Goal: Transaction & Acquisition: Purchase product/service

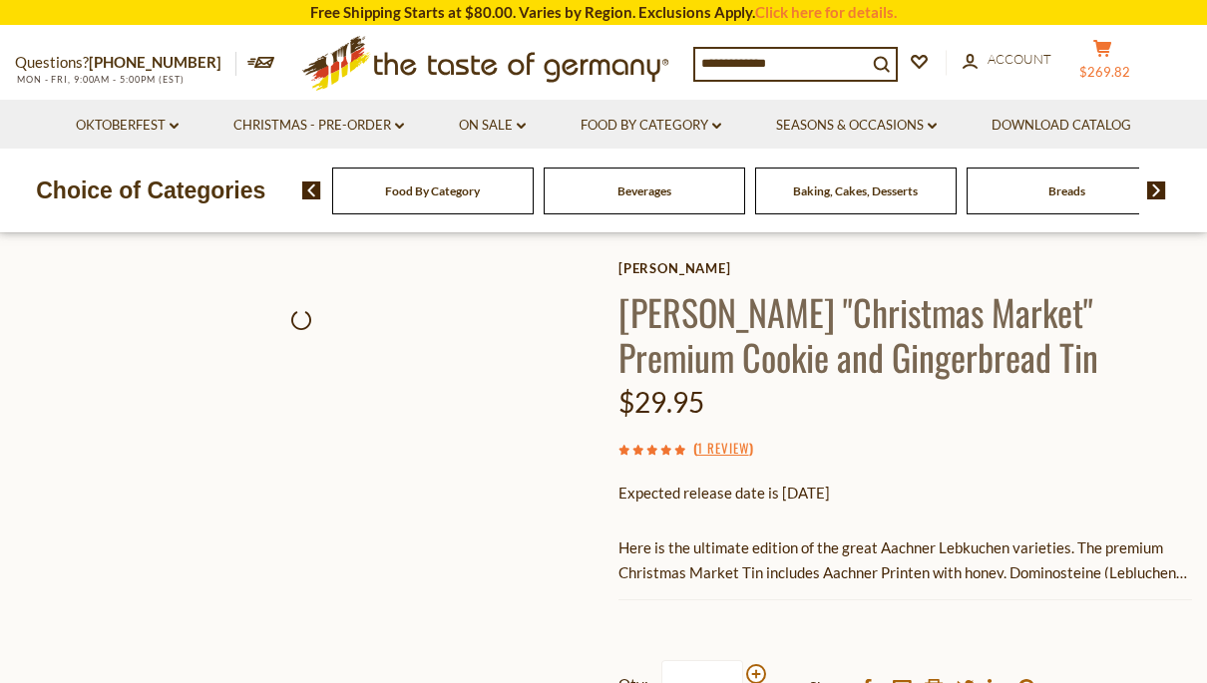
click at [1121, 69] on span "$269.82" at bounding box center [1104, 72] width 51 height 16
click at [1106, 74] on span "$269.82" at bounding box center [1104, 72] width 51 height 16
click at [1113, 74] on span "$269.82" at bounding box center [1104, 72] width 51 height 16
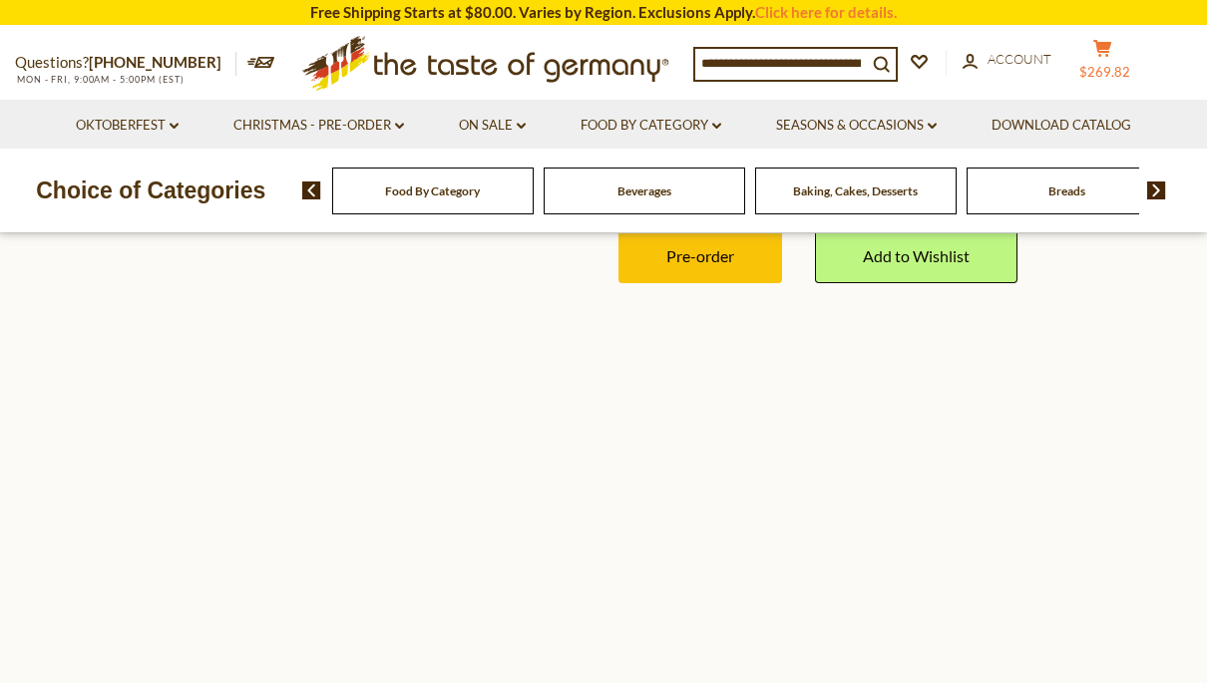
scroll to position [524, 0]
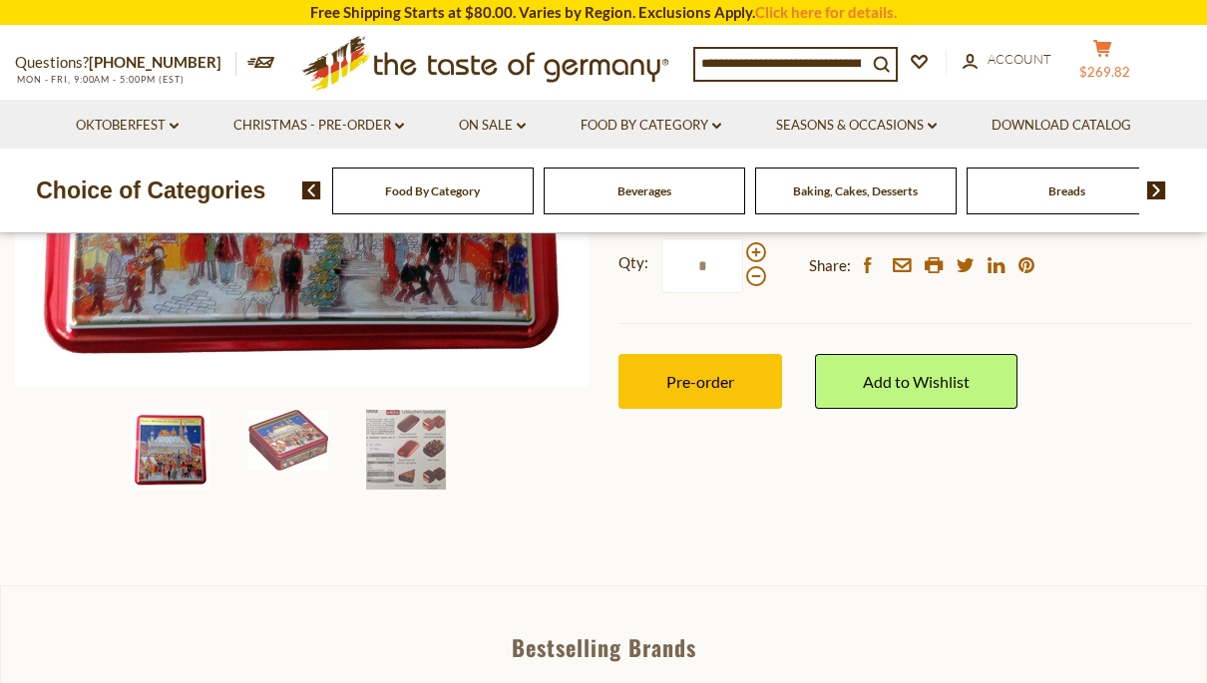
click at [1106, 61] on button "cart $269.82" at bounding box center [1102, 64] width 60 height 50
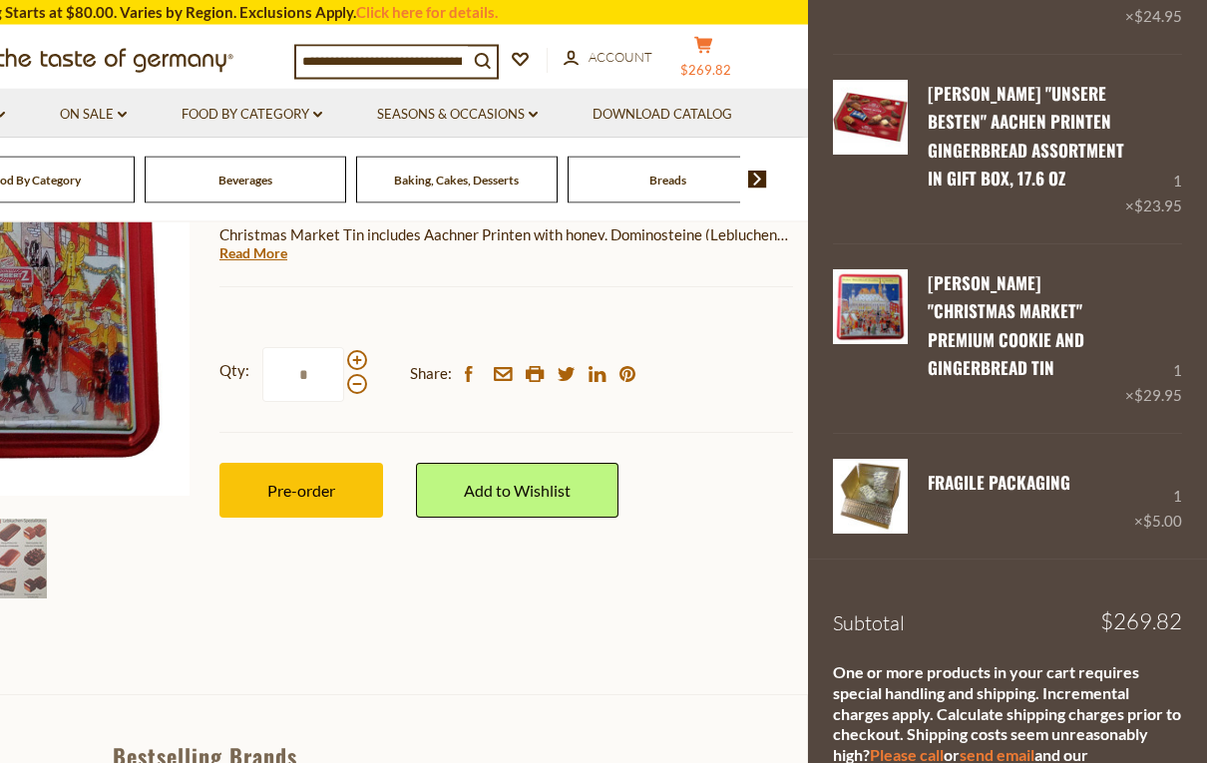
scroll to position [415, 0]
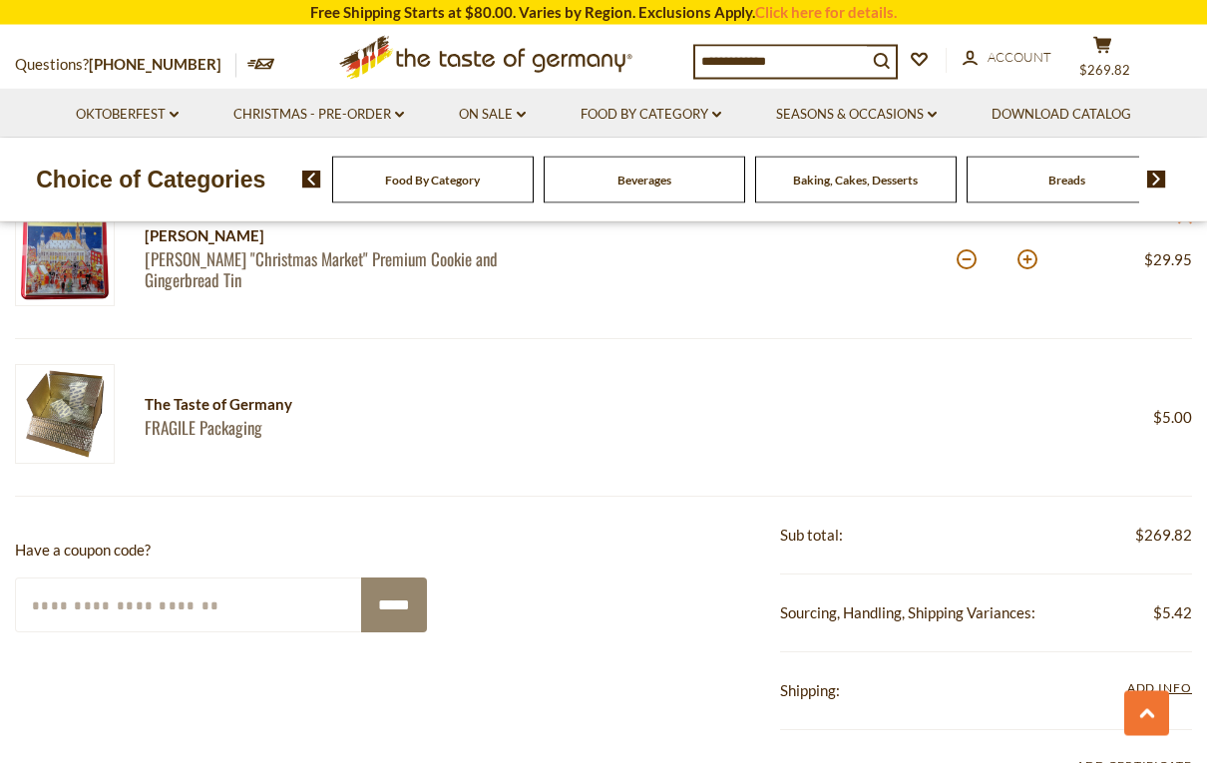
scroll to position [1437, 0]
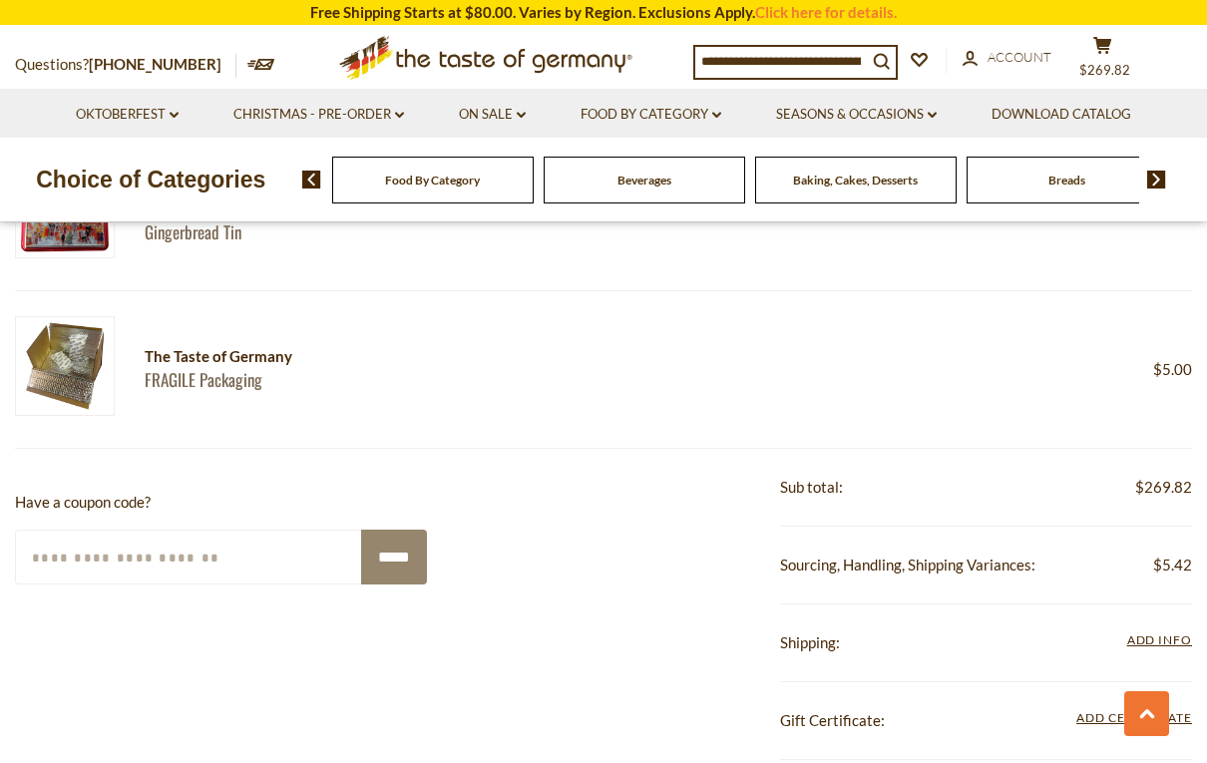
click at [73, 563] on input "Enter Your Coupon Code" at bounding box center [189, 557] width 348 height 55
type input "*********"
click at [391, 544] on input "*****" at bounding box center [394, 557] width 66 height 55
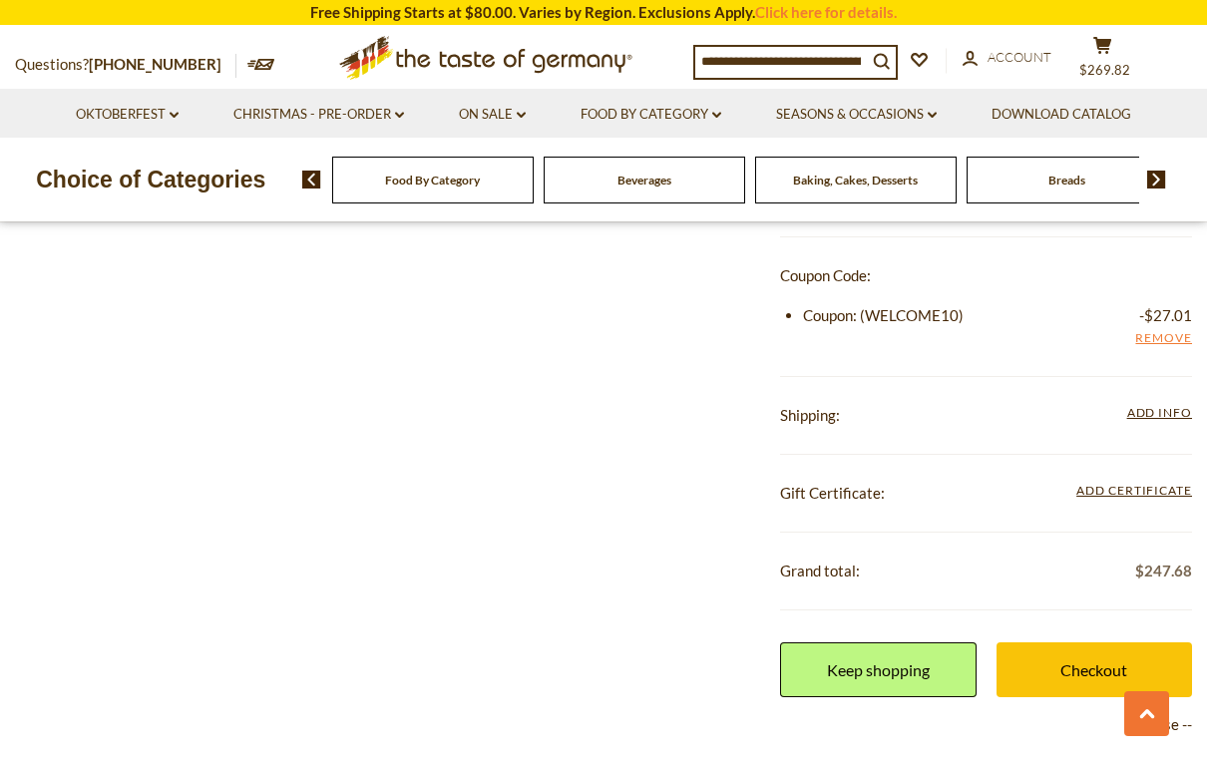
scroll to position [1801, 0]
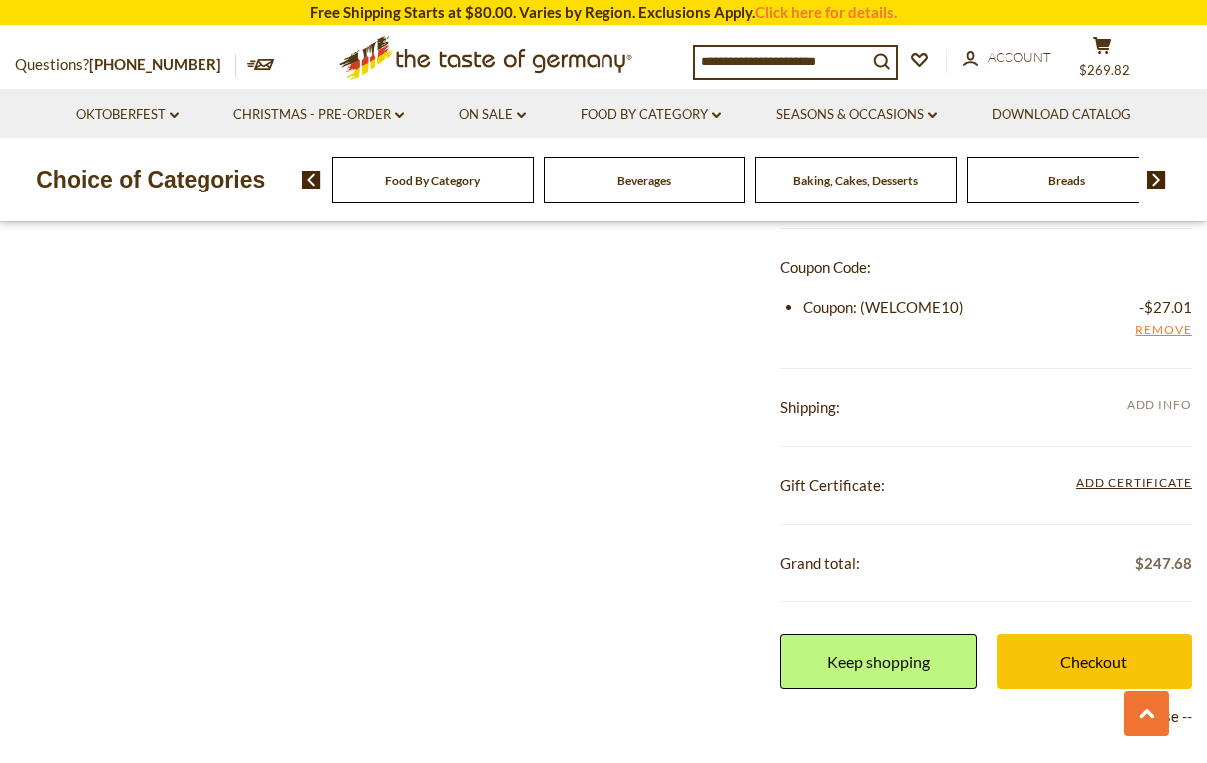
click at [1158, 404] on span "Add Info" at bounding box center [1159, 404] width 65 height 15
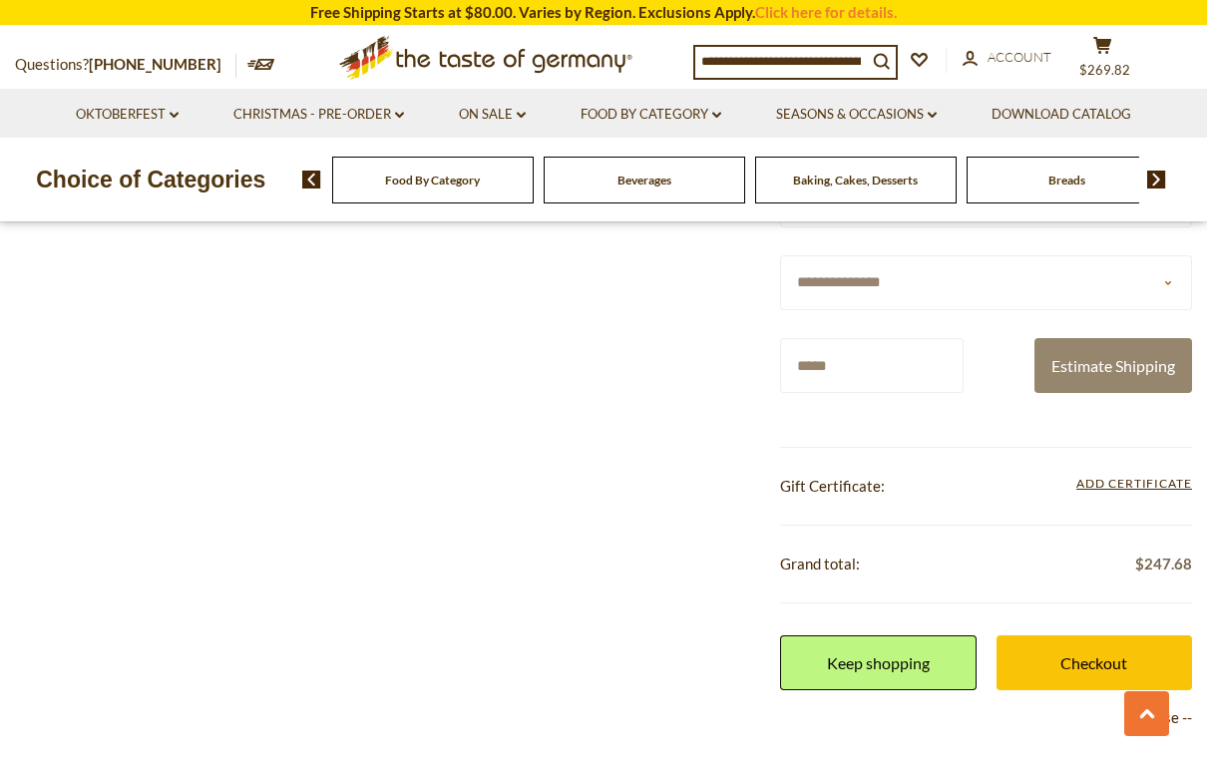
scroll to position [2105, 0]
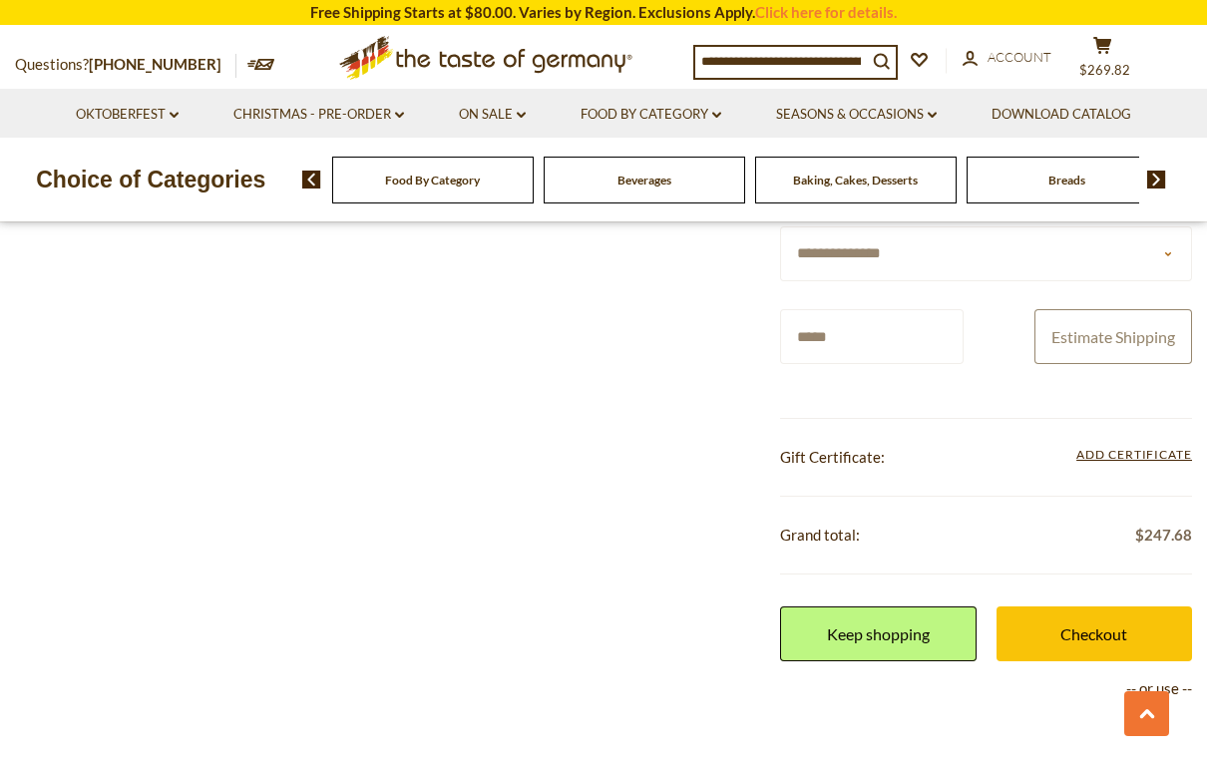
click at [1166, 347] on button "Estimate Shipping" at bounding box center [1113, 336] width 158 height 55
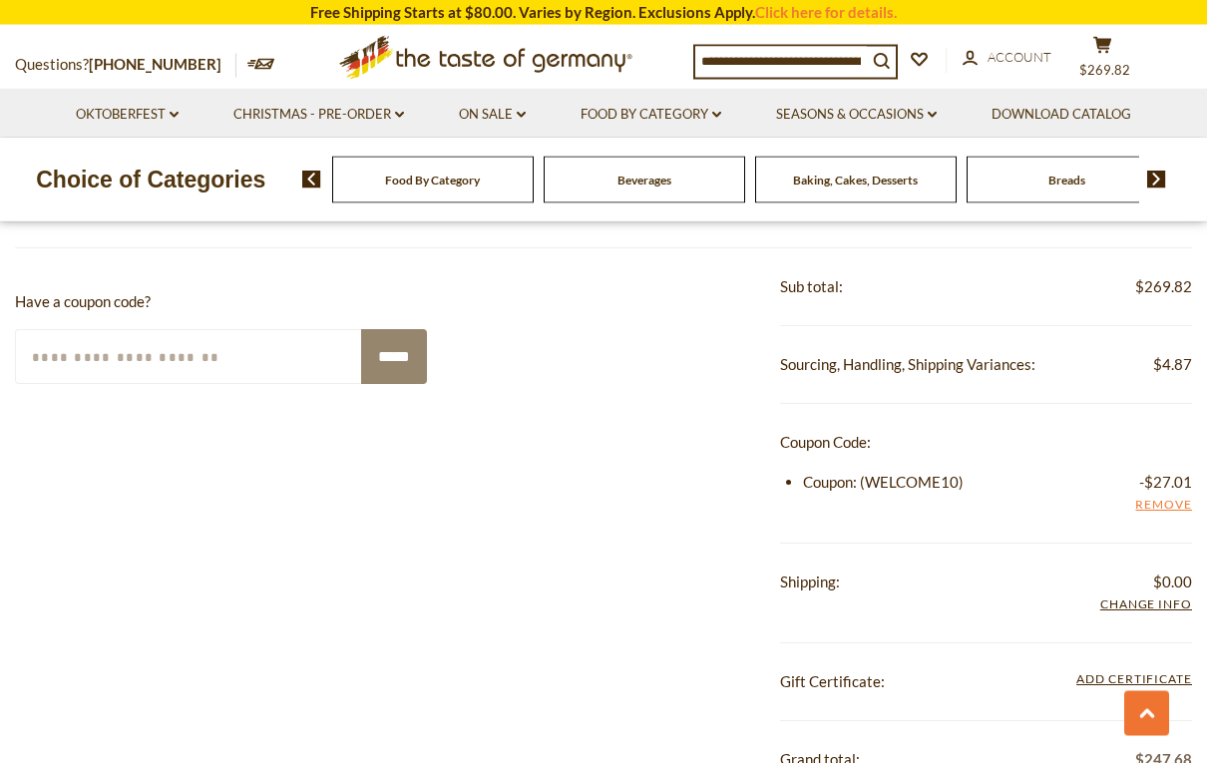
scroll to position [1627, 0]
click at [277, 555] on div "**********" at bounding box center [603, 707] width 1177 height 919
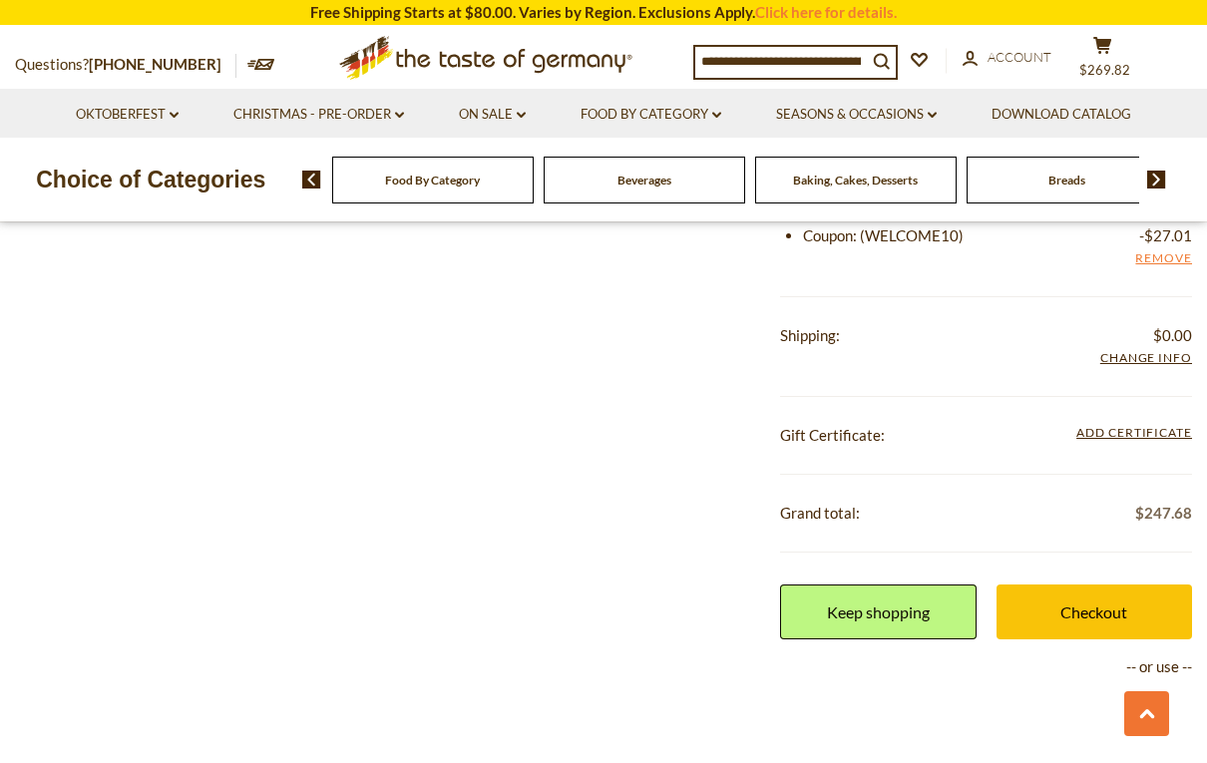
scroll to position [1884, 0]
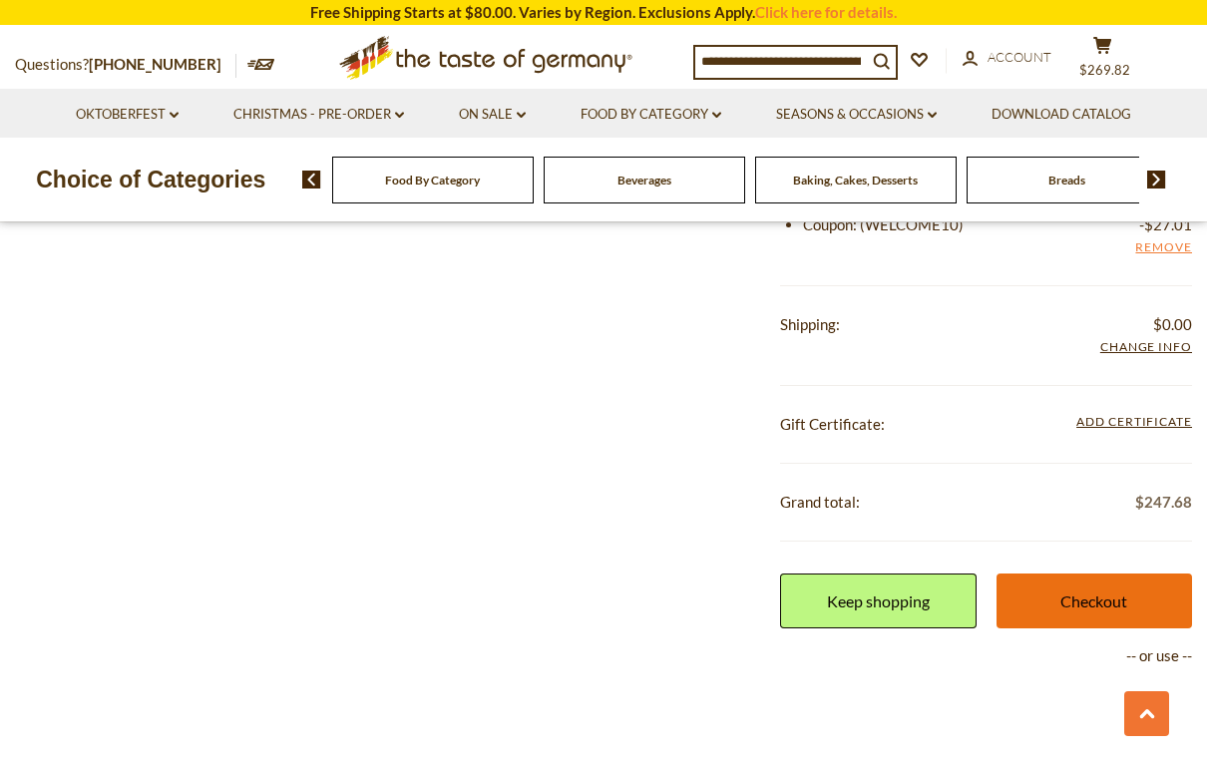
click at [1151, 592] on link "Checkout" at bounding box center [1094, 600] width 196 height 55
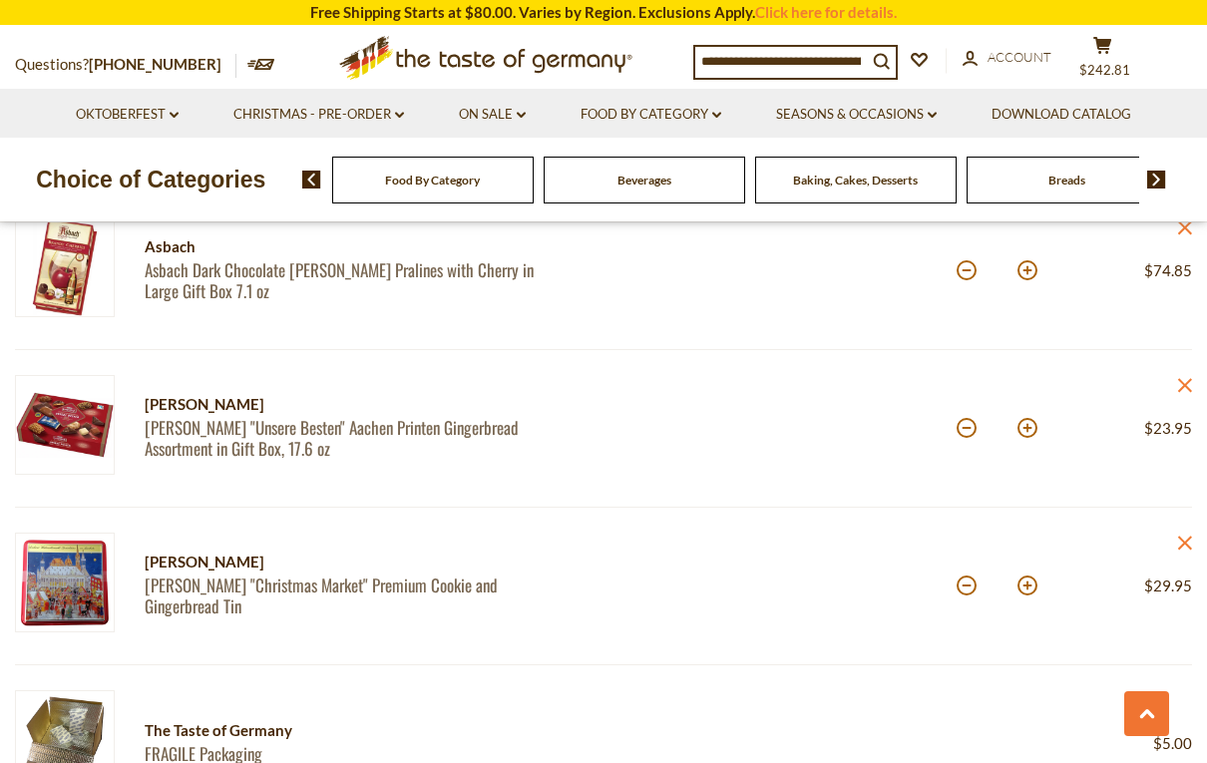
scroll to position [1077, 0]
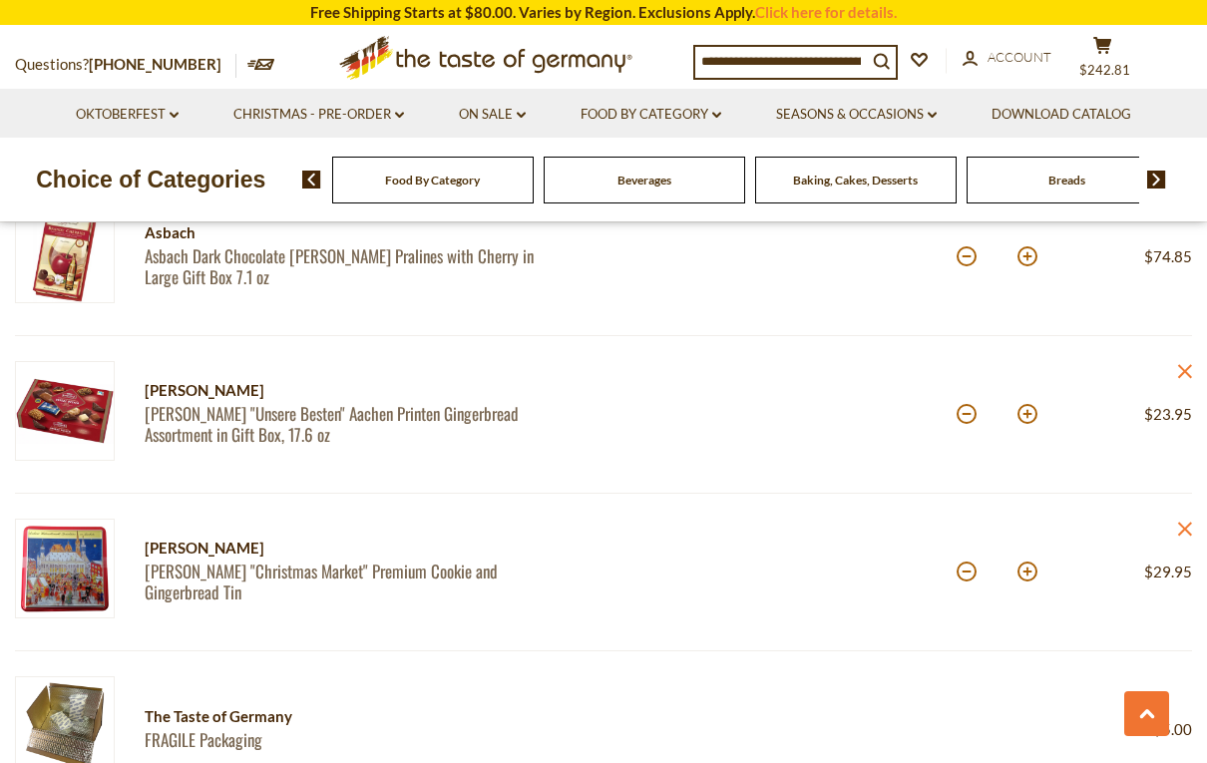
click at [68, 564] on img at bounding box center [65, 569] width 100 height 100
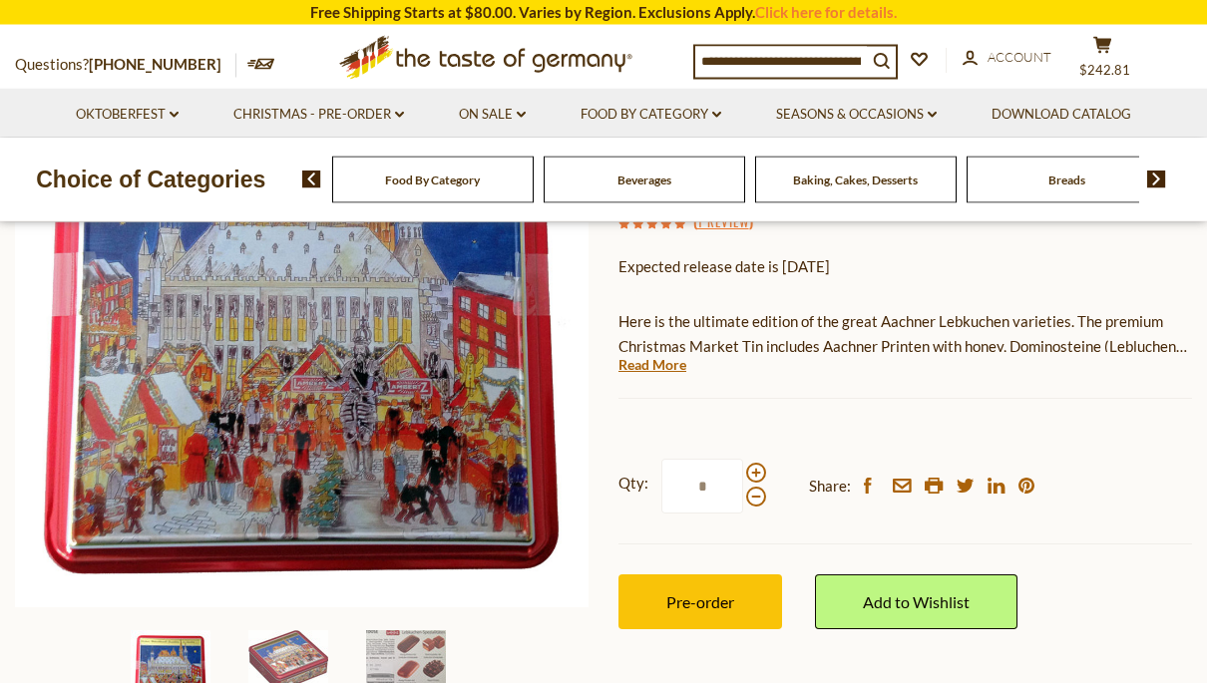
scroll to position [274, 0]
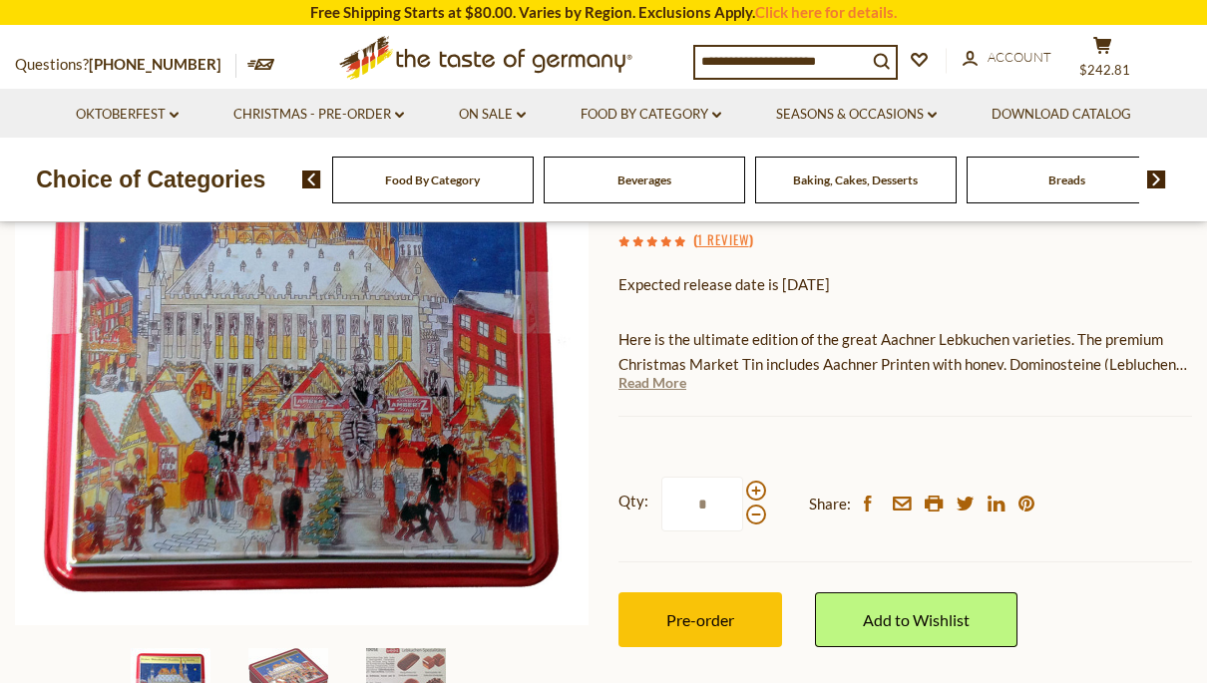
click at [643, 383] on link "Read More" at bounding box center [652, 383] width 68 height 20
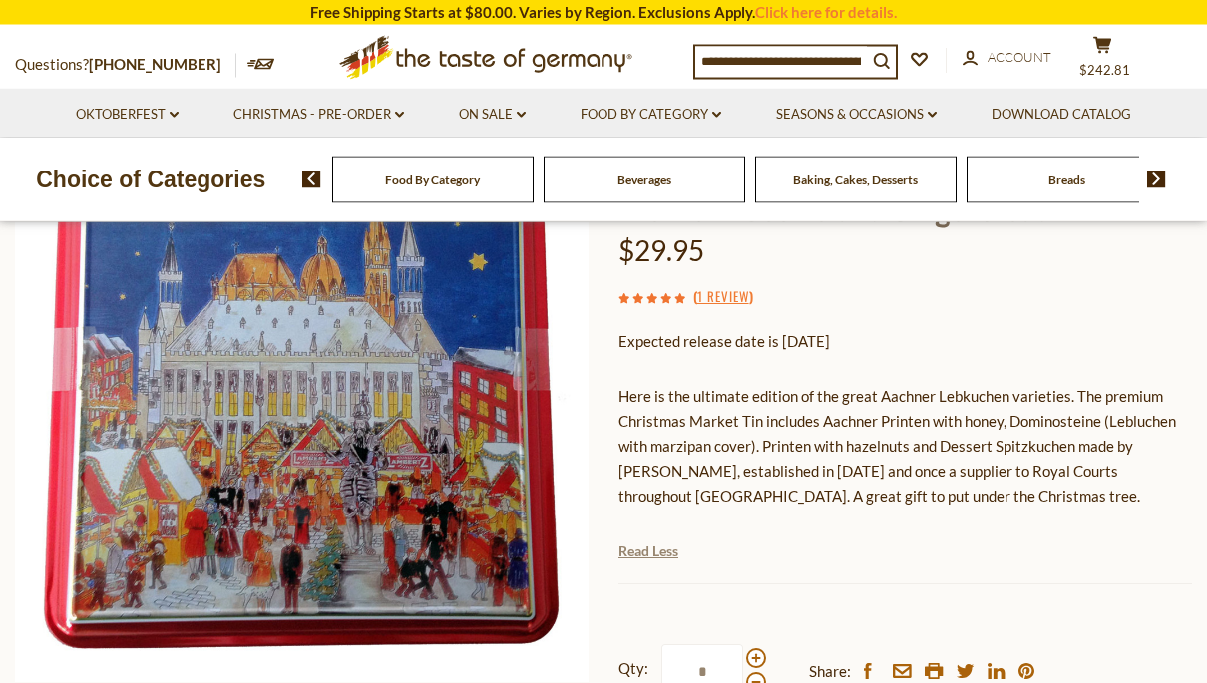
scroll to position [173, 0]
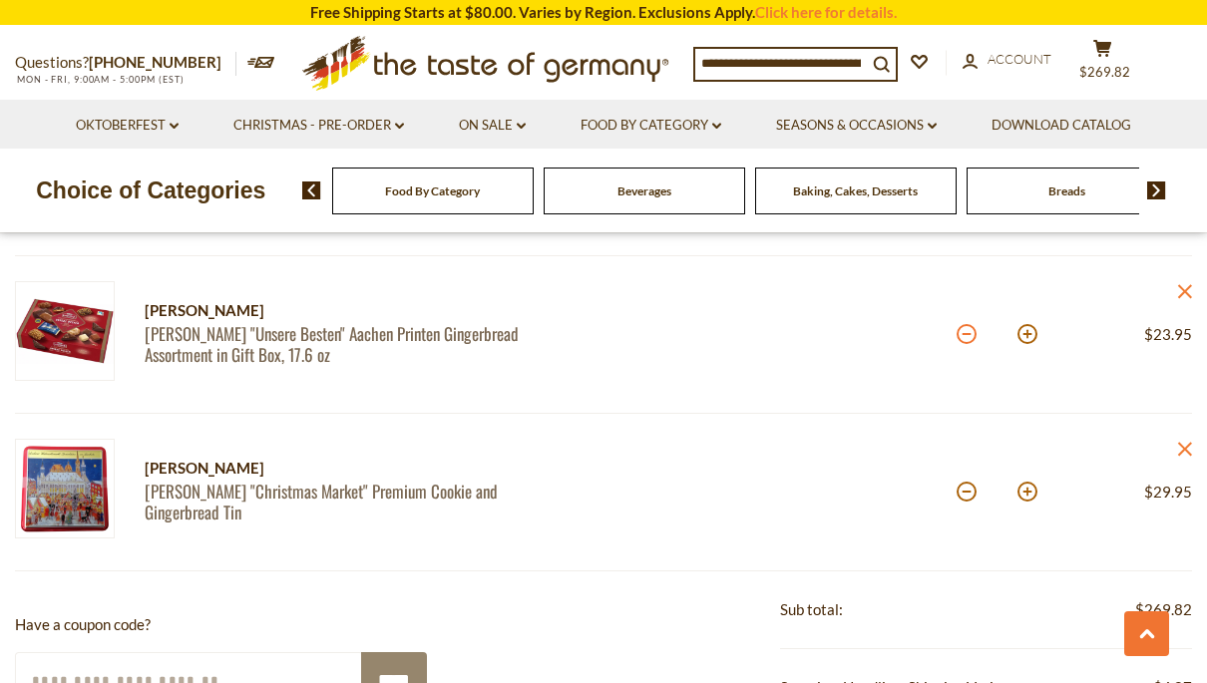
click at [963, 339] on button at bounding box center [966, 334] width 20 height 20
type input "*"
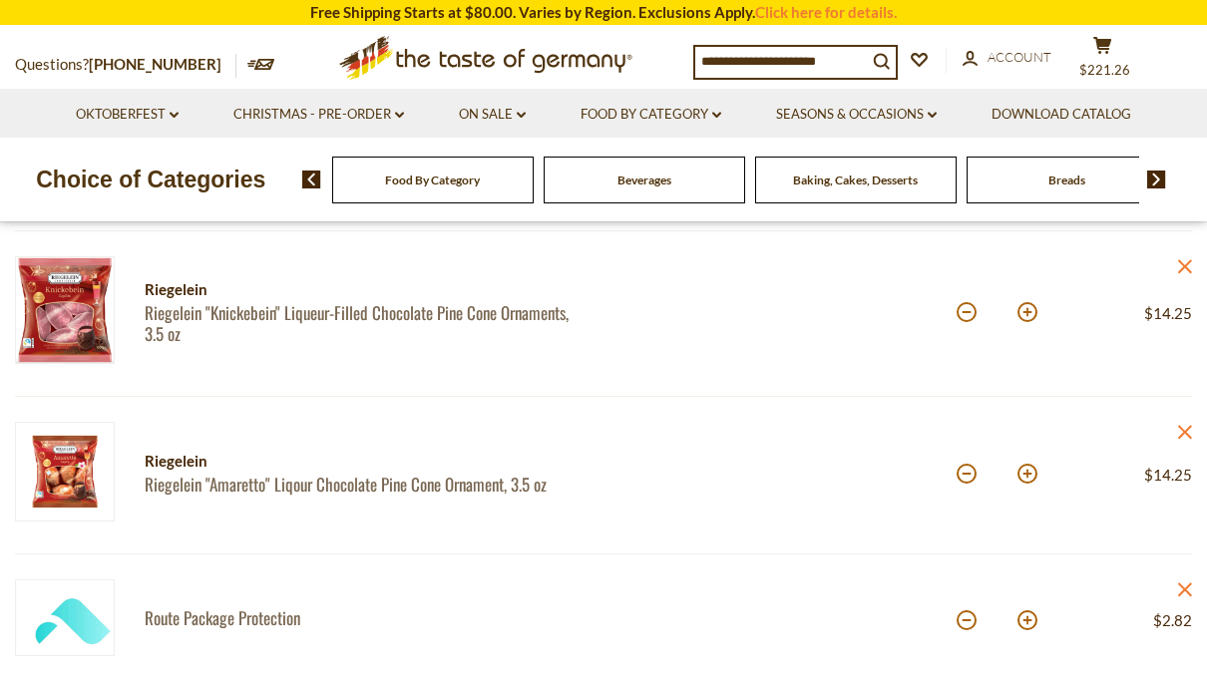
scroll to position [409, 0]
click at [973, 478] on button at bounding box center [966, 475] width 20 height 20
type input "*"
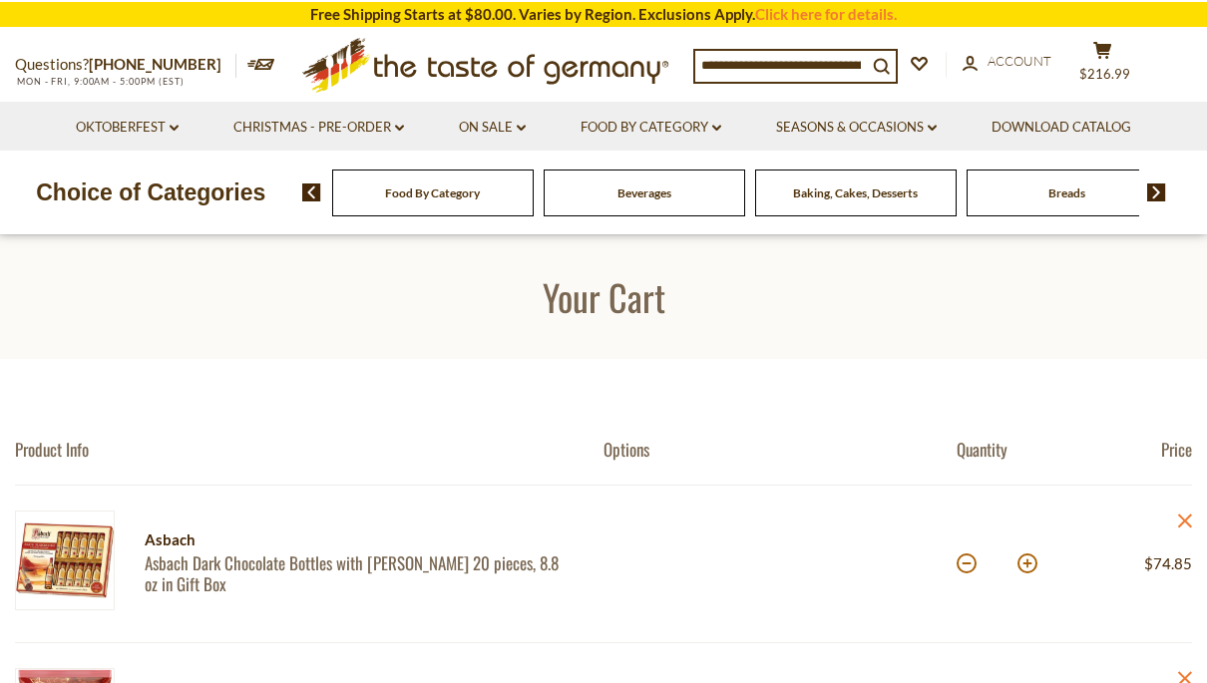
scroll to position [1, 0]
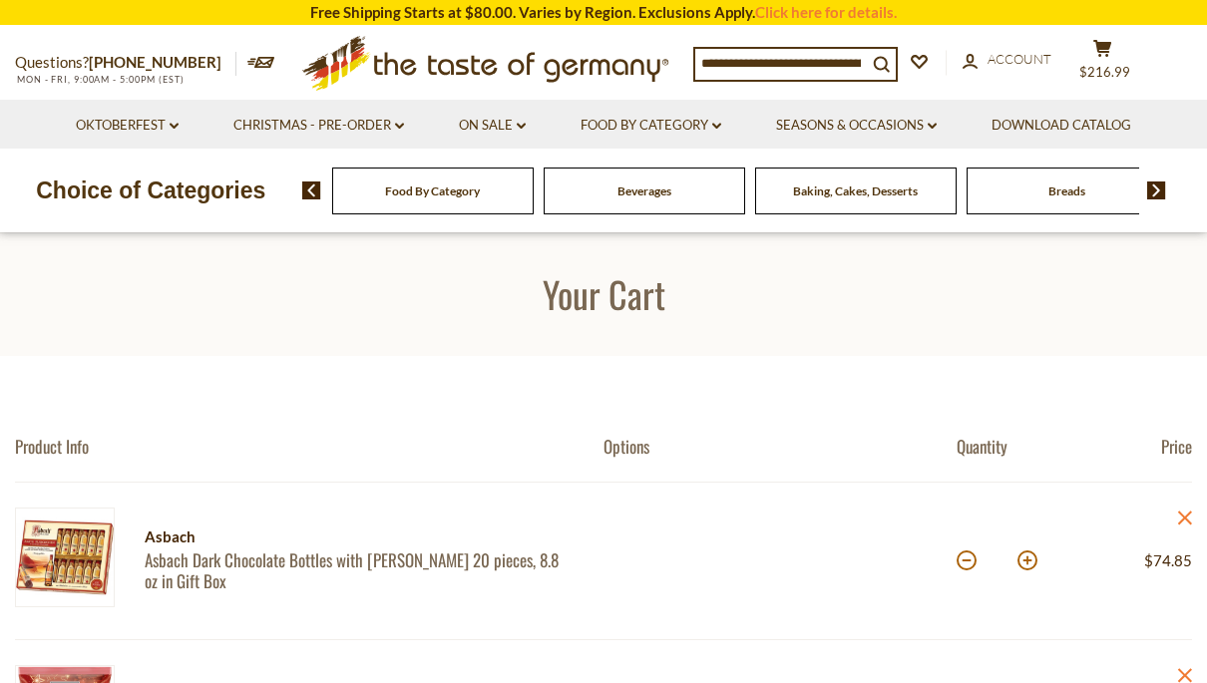
click at [854, 65] on input at bounding box center [781, 63] width 172 height 28
click at [882, 56] on icon "search_icon" at bounding box center [881, 64] width 17 height 17
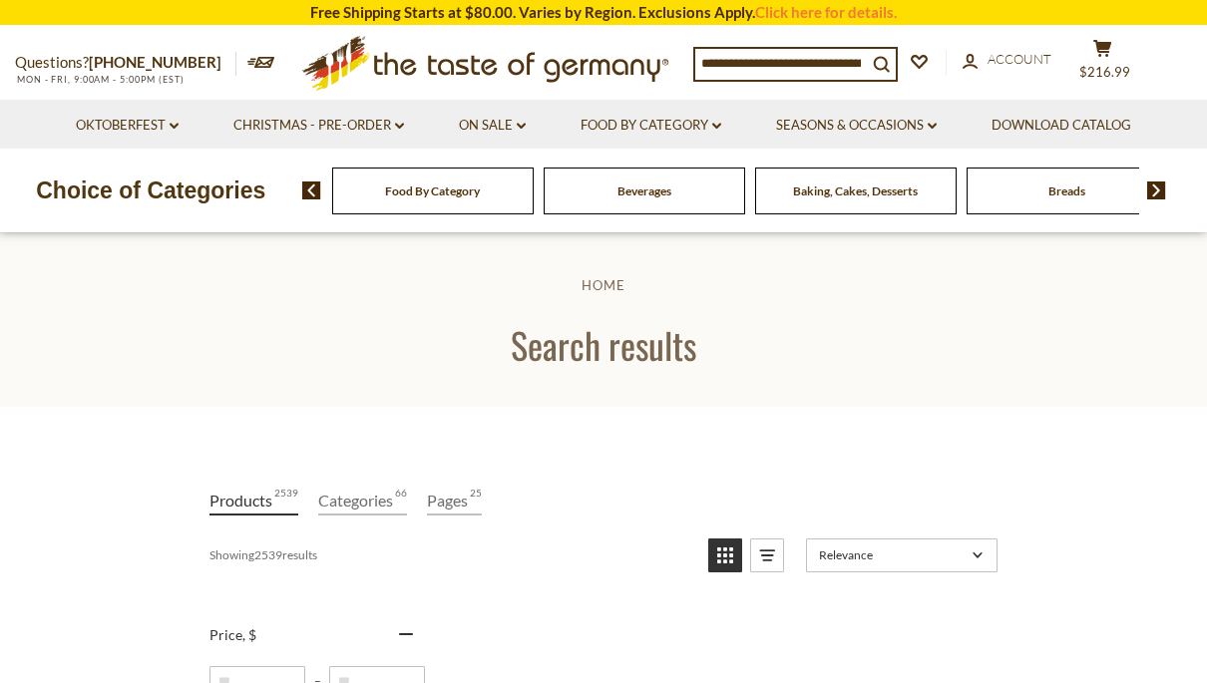
click at [828, 68] on input at bounding box center [781, 63] width 172 height 28
type input "****"
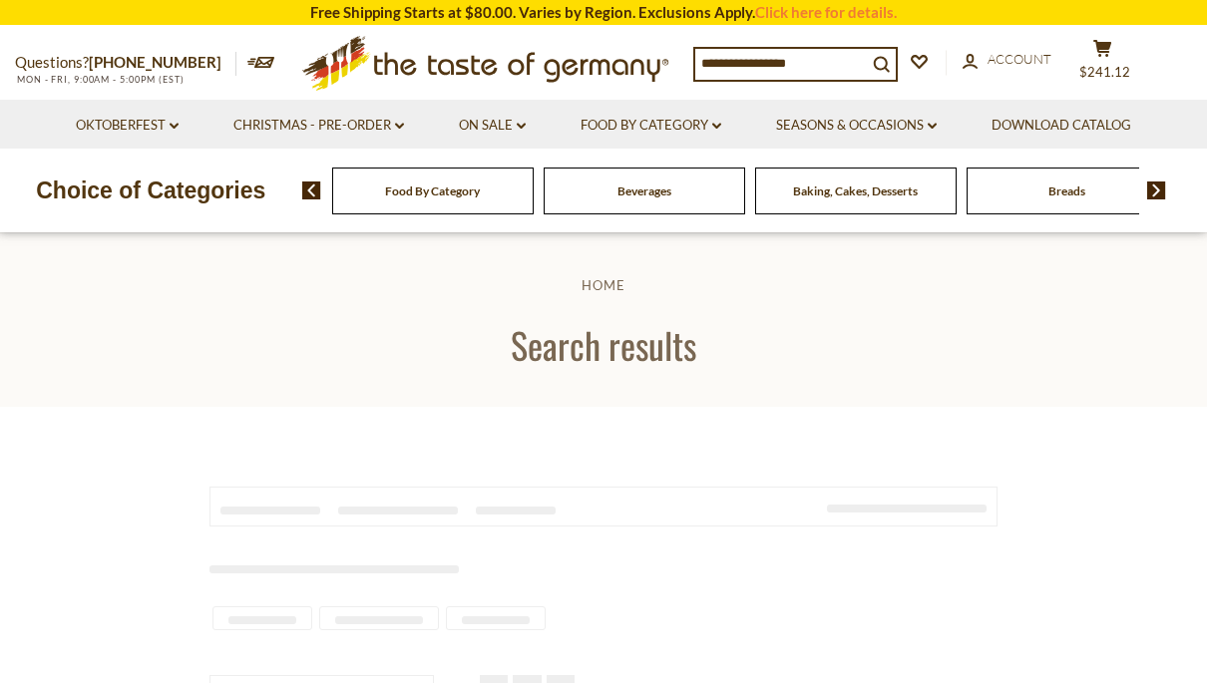
type input "****"
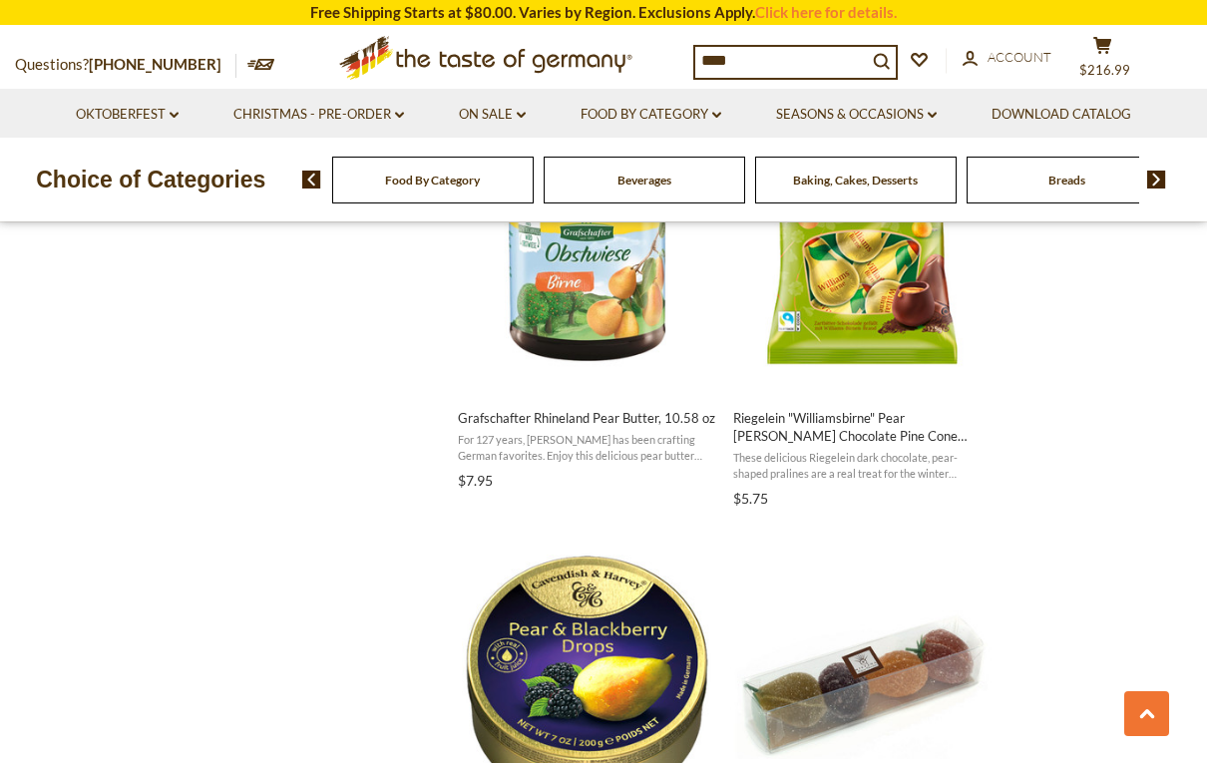
scroll to position [2261, 0]
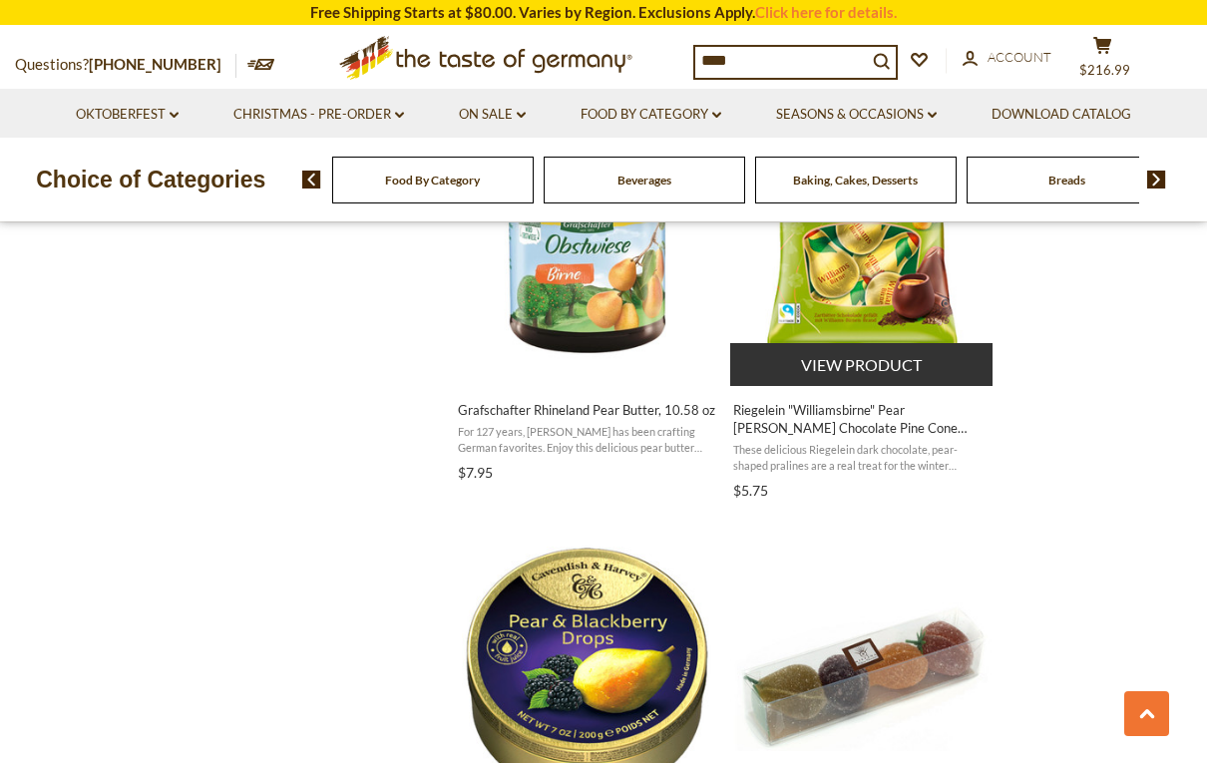
click at [756, 409] on span "Riegelein "Williamsbirne" Pear [PERSON_NAME] Chocolate Pine Cone Ornaments , 4.…" at bounding box center [862, 419] width 258 height 36
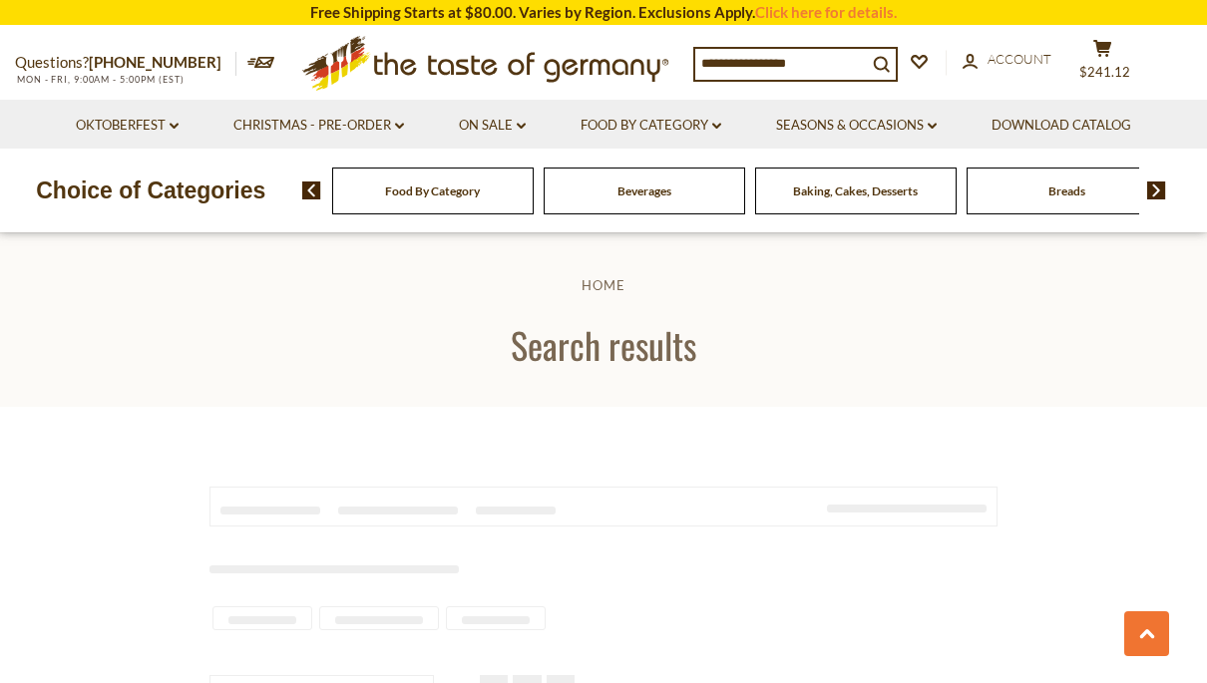
type input "****"
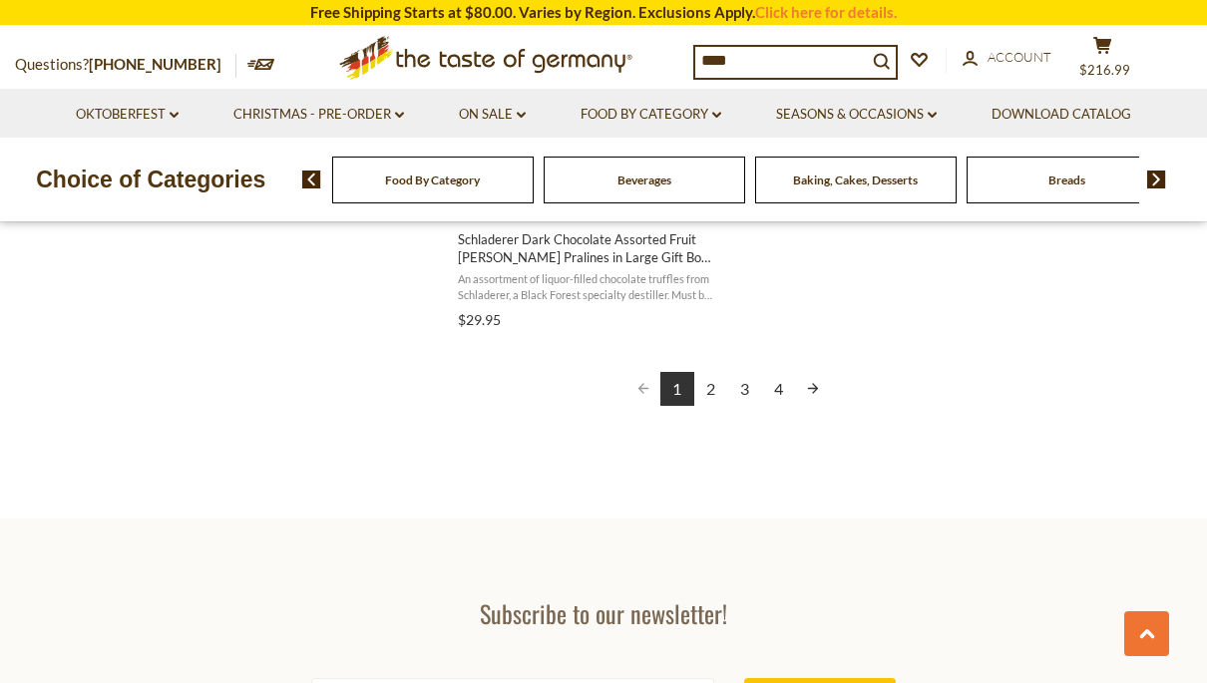
click at [718, 381] on link "2" at bounding box center [711, 389] width 34 height 34
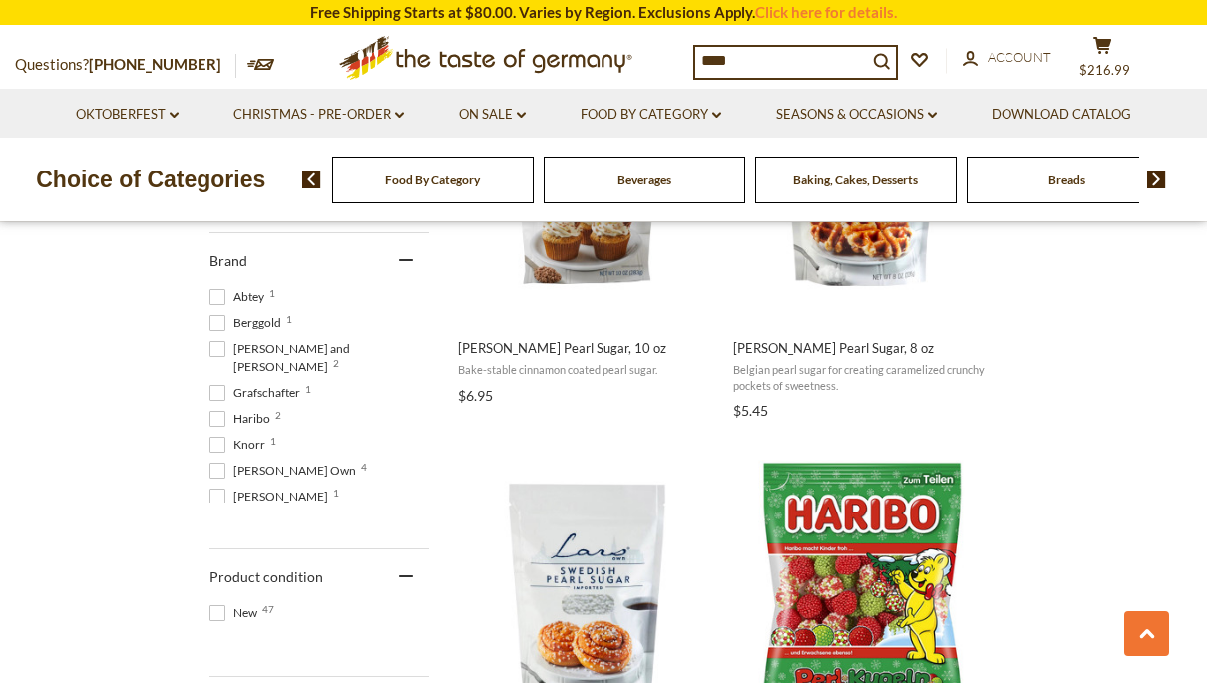
scroll to position [997, 0]
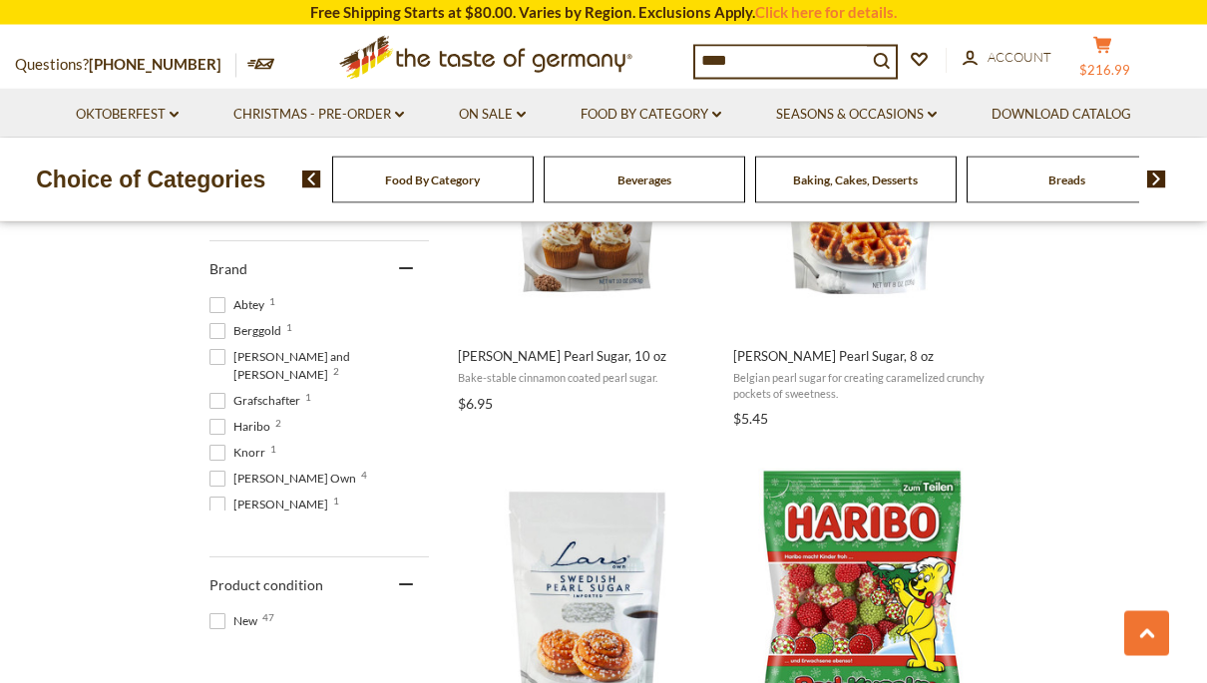
click at [1110, 63] on span "$216.99" at bounding box center [1104, 70] width 51 height 16
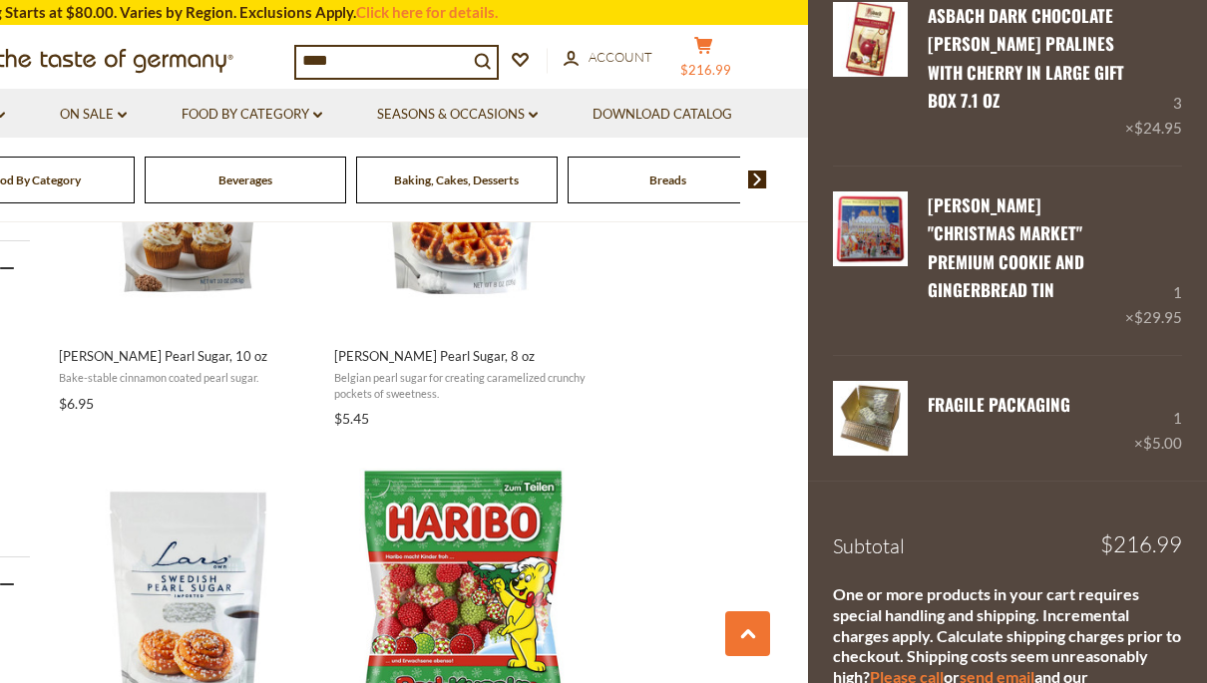
scroll to position [986, 0]
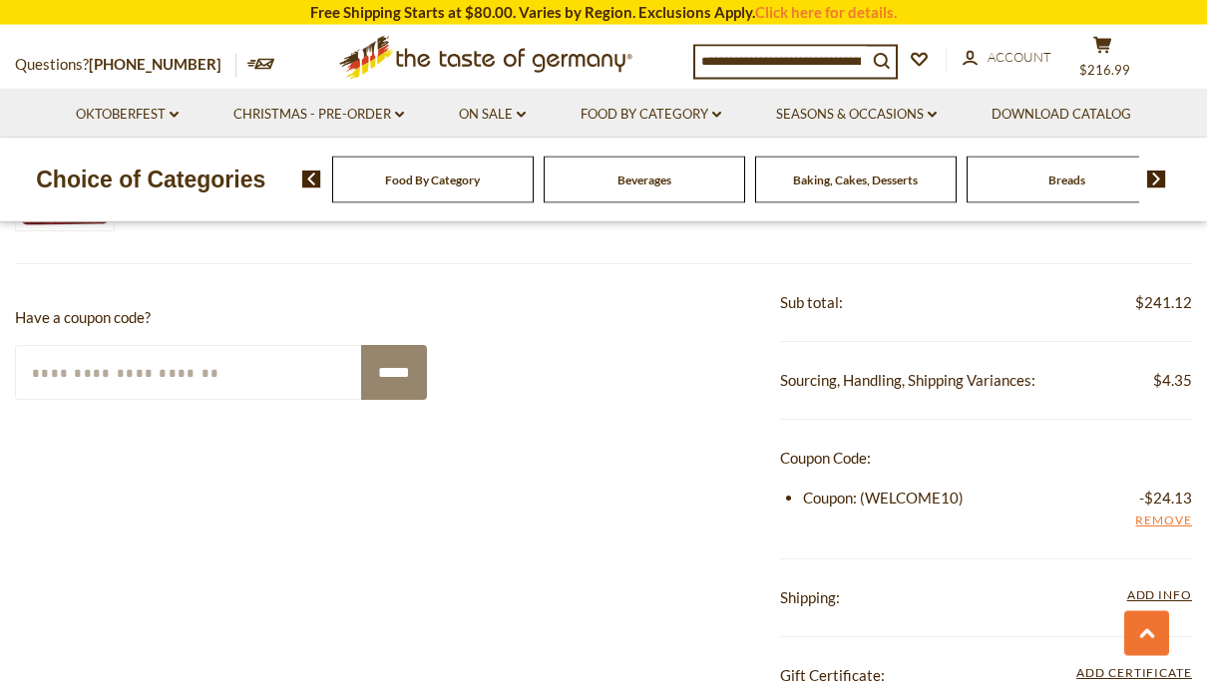
scroll to position [1306, 0]
